Goal: Navigation & Orientation: Find specific page/section

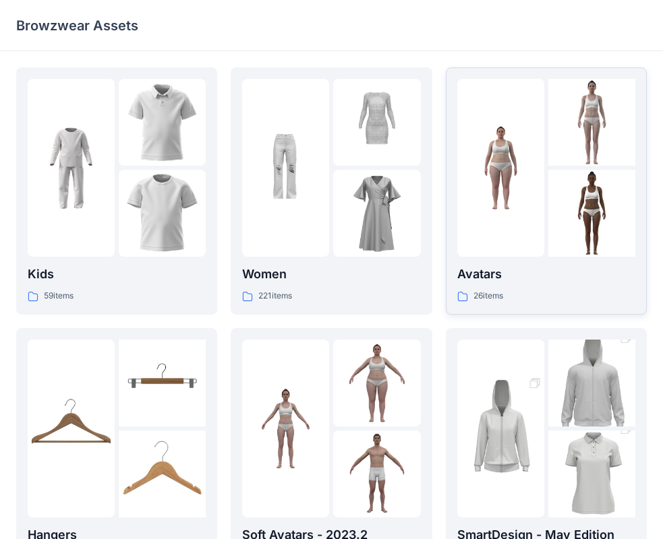
click at [514, 235] on div at bounding box center [500, 168] width 87 height 178
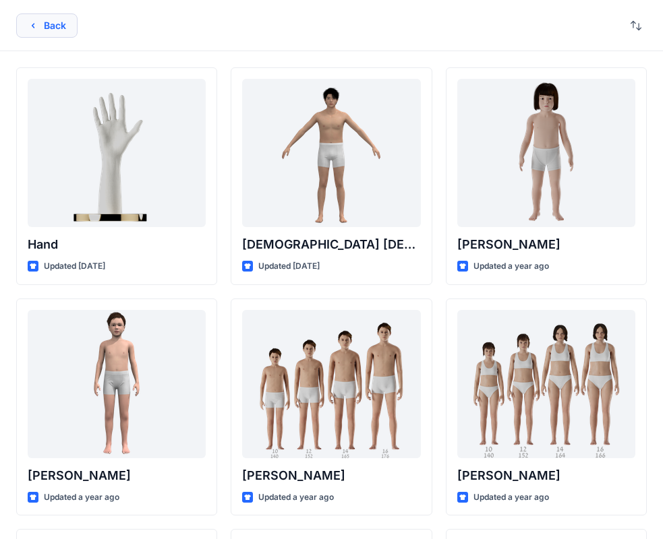
click at [32, 24] on icon "button" at bounding box center [33, 25] width 11 height 11
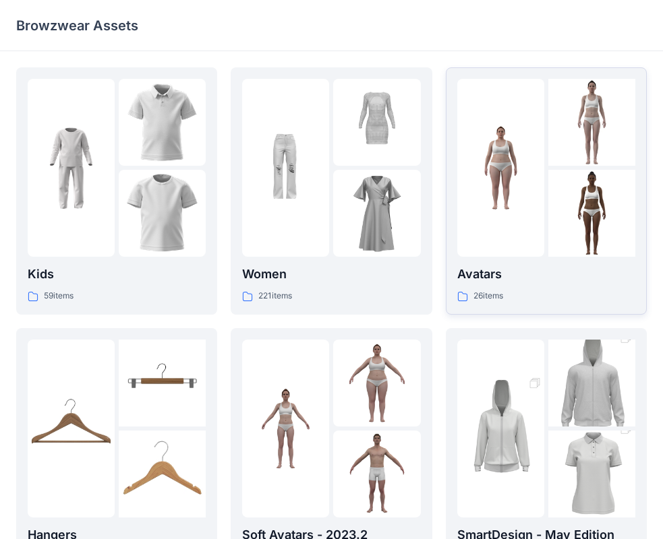
click at [508, 220] on div at bounding box center [500, 168] width 87 height 178
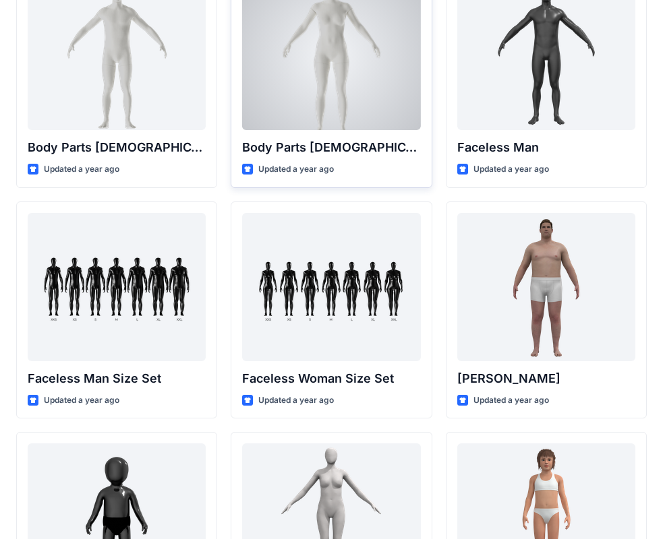
scroll to position [674, 0]
